Goal: Use online tool/utility: Utilize a website feature to perform a specific function

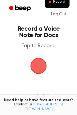
click at [36, 67] on span "button" at bounding box center [38, 65] width 15 height 15
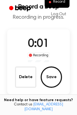
scroll to position [23, 0]
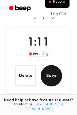
click at [49, 77] on button "Save" at bounding box center [50, 75] width 21 height 21
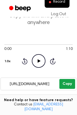
click at [66, 85] on button "Copy" at bounding box center [67, 84] width 16 height 10
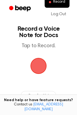
click at [42, 61] on span "button" at bounding box center [38, 65] width 17 height 17
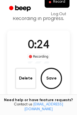
scroll to position [21, 0]
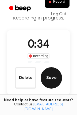
click at [54, 80] on button "Save" at bounding box center [50, 77] width 21 height 21
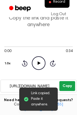
click at [70, 87] on button "Copy" at bounding box center [67, 86] width 16 height 10
click at [67, 87] on button "Copy" at bounding box center [67, 86] width 16 height 10
